Goal: Transaction & Acquisition: Subscribe to service/newsletter

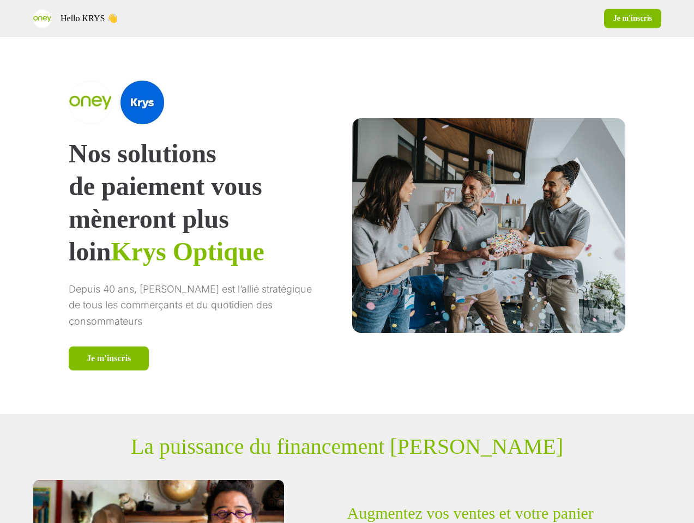
click at [347, 19] on div "Hello [PERSON_NAME] 👋 Je m'inscris" at bounding box center [347, 18] width 694 height 37
click at [188, 19] on div "Hello KRYS 👋" at bounding box center [188, 18] width 310 height 19
click at [506, 19] on div "Je m'inscris" at bounding box center [507, 19] width 310 height 20
click at [347, 226] on div "Nos solutions de paiement vous mèneront plus loin Krys Optique Depuis 40 ans, […" at bounding box center [347, 225] width 622 height 377
click at [209, 226] on p "mèneront plus loin Krys Optique" at bounding box center [195, 235] width 253 height 65
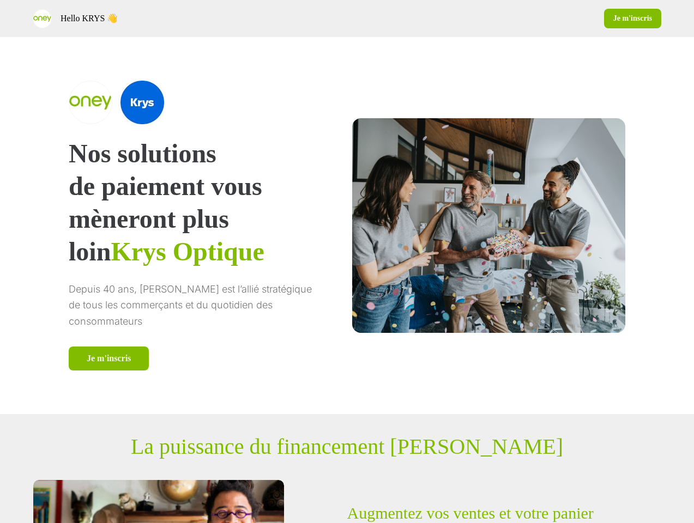
click at [209, 102] on div at bounding box center [195, 103] width 253 height 44
click at [209, 359] on div "Je m'inscris" at bounding box center [195, 359] width 253 height 24
click at [475, 225] on div at bounding box center [488, 225] width 273 height 214
click at [347, 447] on p "La puissance du financement [PERSON_NAME]" at bounding box center [347, 447] width 432 height 26
